Goal: Task Accomplishment & Management: Manage account settings

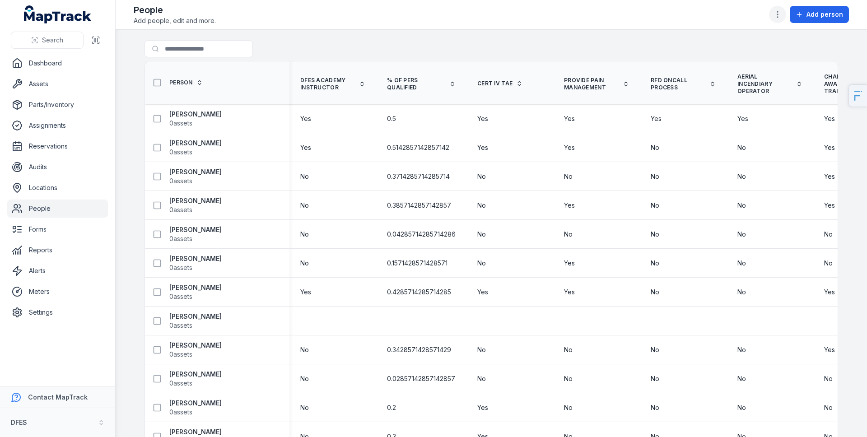
click at [784, 14] on button "button" at bounding box center [777, 14] width 17 height 17
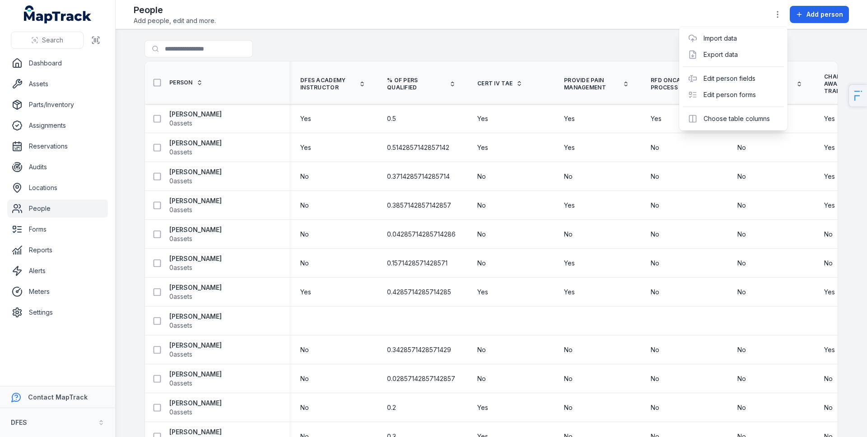
click at [614, 33] on div "Toggle Navigation People Add people, edit and more. Add person Search for peopl…" at bounding box center [491, 218] width 751 height 437
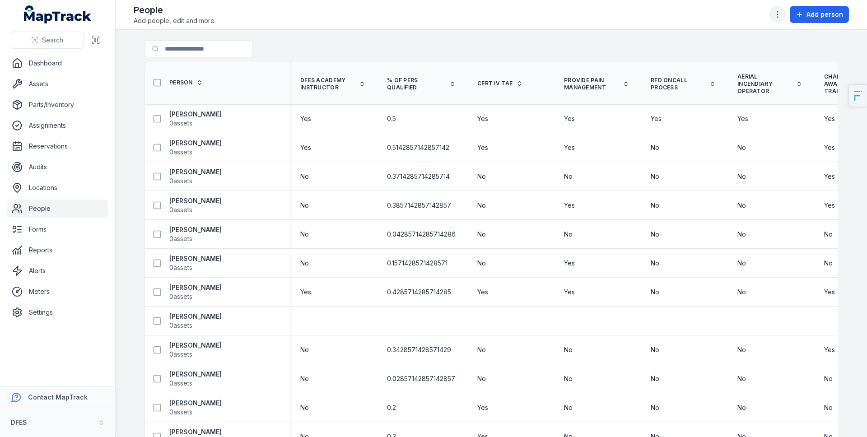
click at [782, 17] on icon "button" at bounding box center [777, 14] width 9 height 9
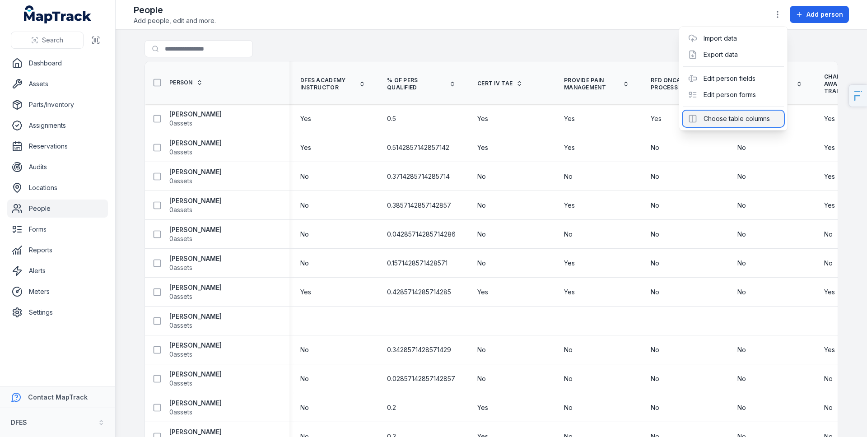
click at [741, 124] on div "Choose table columns" at bounding box center [733, 119] width 101 height 16
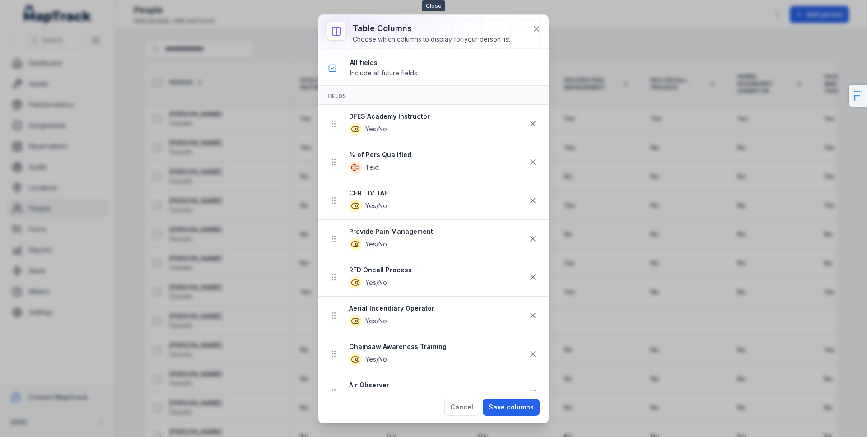
click at [527, 28] on div at bounding box center [433, 33] width 230 height 36
click at [533, 28] on icon at bounding box center [536, 28] width 9 height 9
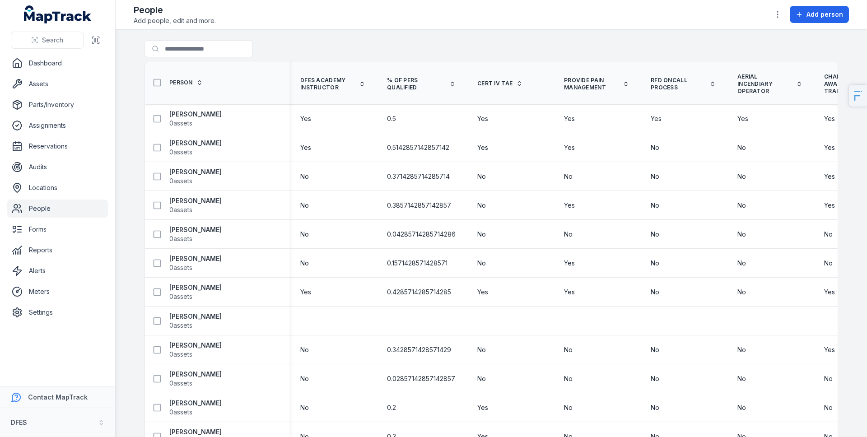
click at [531, 30] on div "Toggle Navigation People Add people, edit and more. Add person Search for peopl…" at bounding box center [491, 218] width 751 height 437
click at [759, 37] on main "Search for people Person DFES Academy Instructor % of Pers Qualified CERT IV TA…" at bounding box center [491, 233] width 751 height 408
click at [782, 10] on icon "button" at bounding box center [777, 14] width 9 height 9
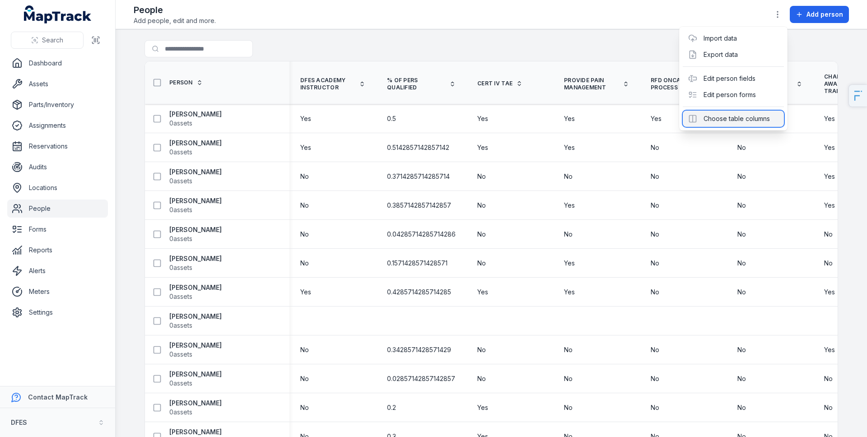
click at [713, 120] on div "Choose table columns" at bounding box center [733, 119] width 101 height 16
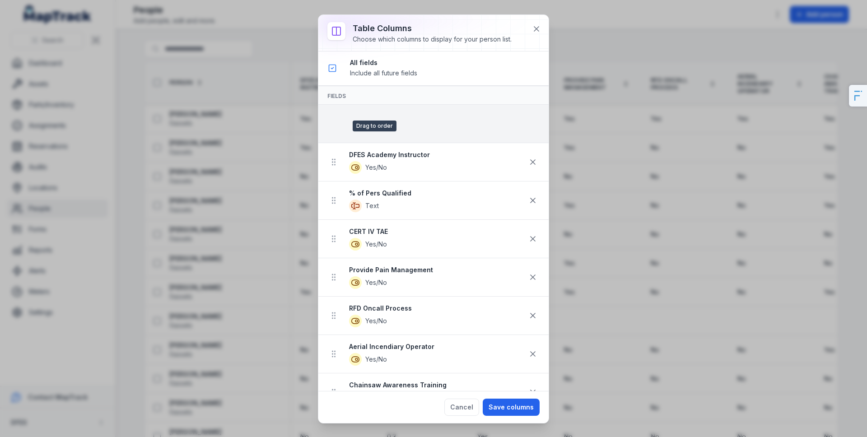
drag, startPoint x: 338, startPoint y: 143, endPoint x: 343, endPoint y: 132, distance: 12.1
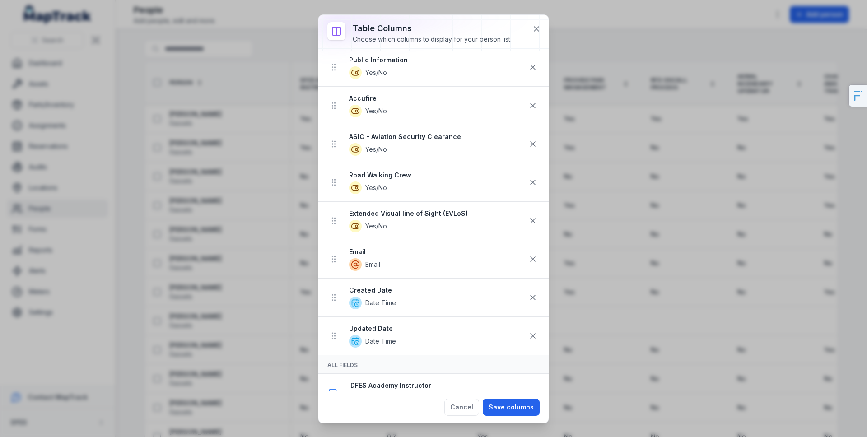
scroll to position [2550, 0]
click at [331, 301] on icon at bounding box center [333, 298] width 9 height 9
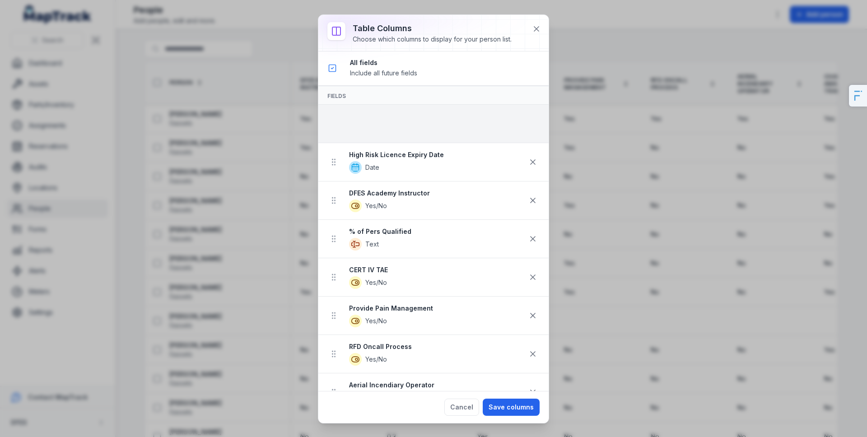
scroll to position [0, 0]
drag, startPoint x: 332, startPoint y: 282, endPoint x: 358, endPoint y: 122, distance: 161.9
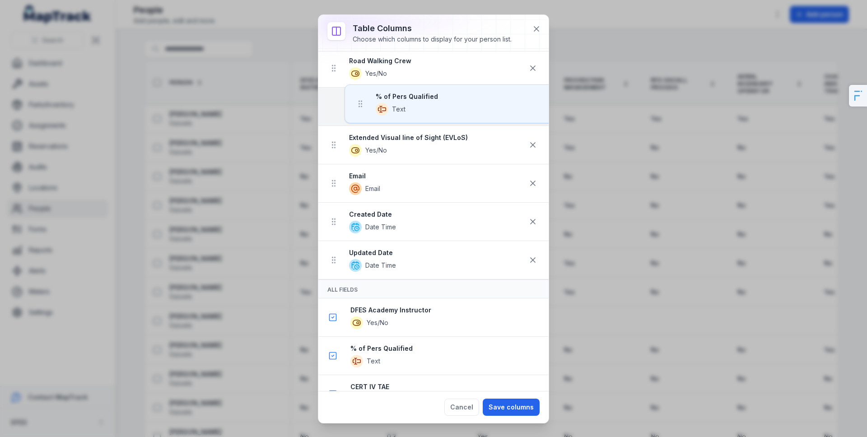
scroll to position [2624, 0]
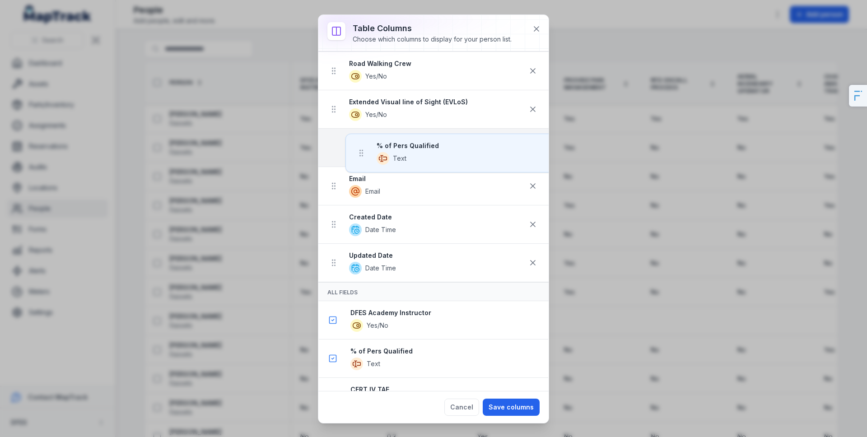
drag, startPoint x: 339, startPoint y: 237, endPoint x: 361, endPoint y: 151, distance: 88.2
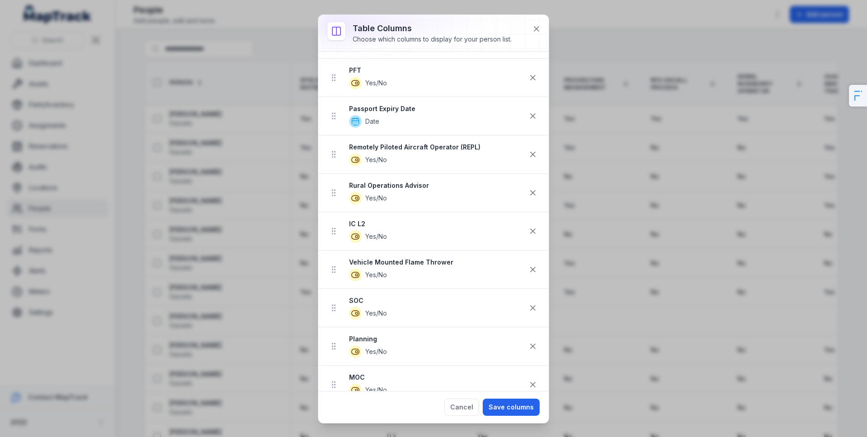
scroll to position [1684, 0]
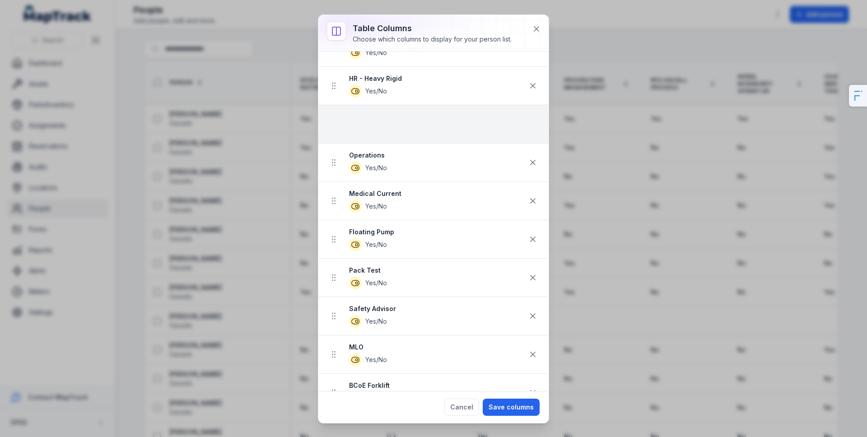
drag, startPoint x: 340, startPoint y: 244, endPoint x: 352, endPoint y: 173, distance: 72.0
click at [352, 173] on ul "Rank Autocomplete High Risk Licence Expiry Date Date DFES Academy Instructor Ye…" at bounding box center [433, 278] width 230 height 2802
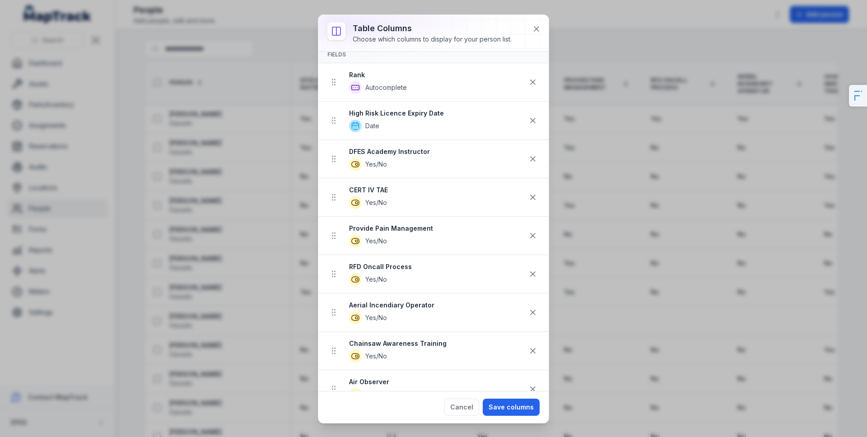
scroll to position [0, 0]
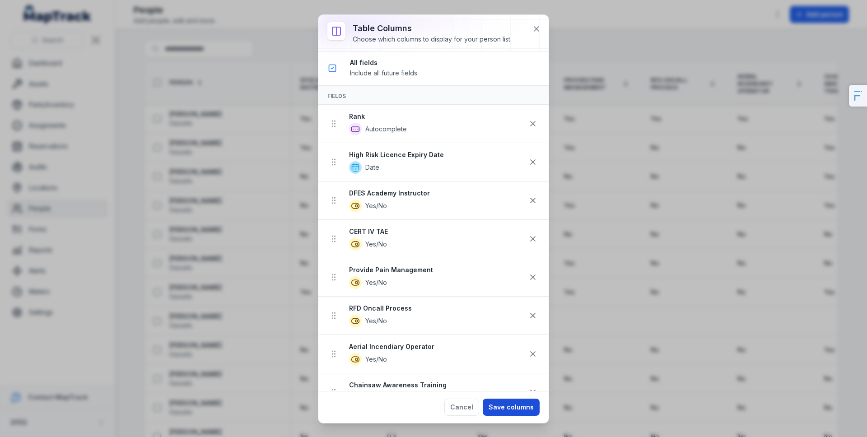
click at [526, 399] on button "Save columns" at bounding box center [511, 407] width 57 height 17
